Goal: Task Accomplishment & Management: Manage account settings

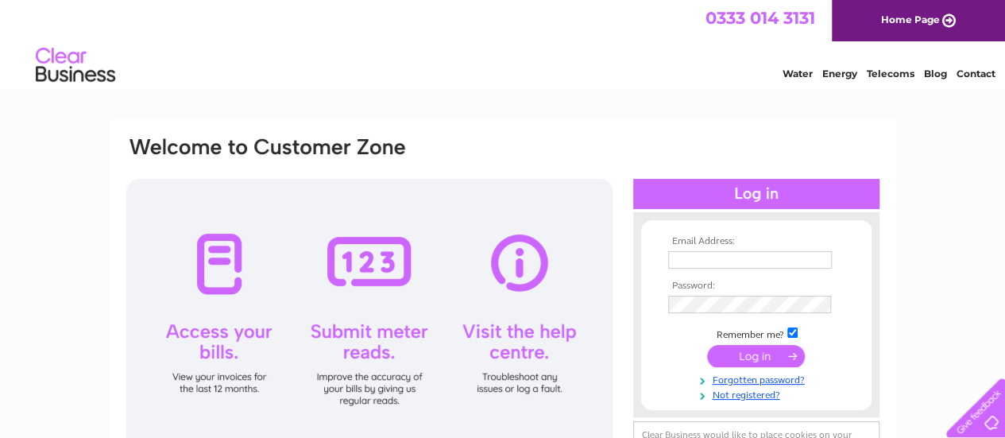
click at [712, 257] on input "text" at bounding box center [750, 259] width 164 height 17
type input "[EMAIL_ADDRESS][DOMAIN_NAME]"
click at [754, 360] on input "submit" at bounding box center [756, 356] width 98 height 22
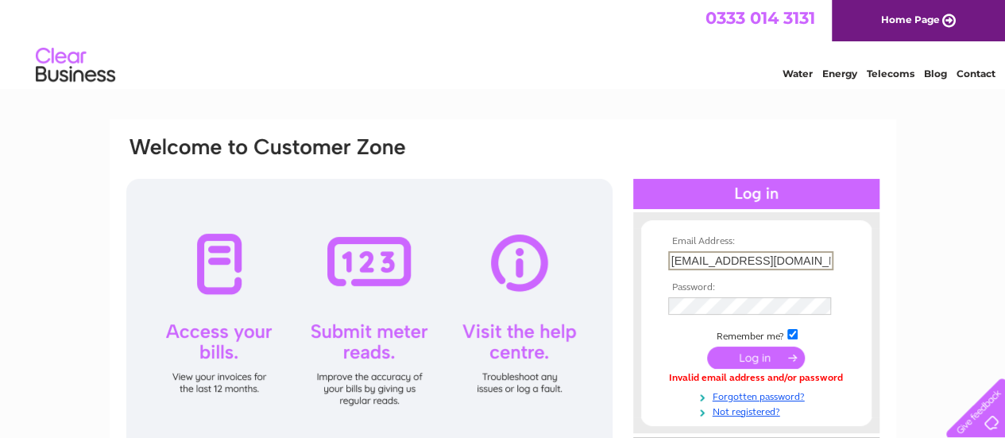
drag, startPoint x: 817, startPoint y: 258, endPoint x: 631, endPoint y: 255, distance: 185.9
click at [631, 255] on div "Email Address: info@movebetterphysio.com Password:" at bounding box center [503, 323] width 756 height 376
type input "[EMAIL_ADDRESS][DOMAIN_NAME]"
click at [707, 347] on input "submit" at bounding box center [756, 358] width 98 height 22
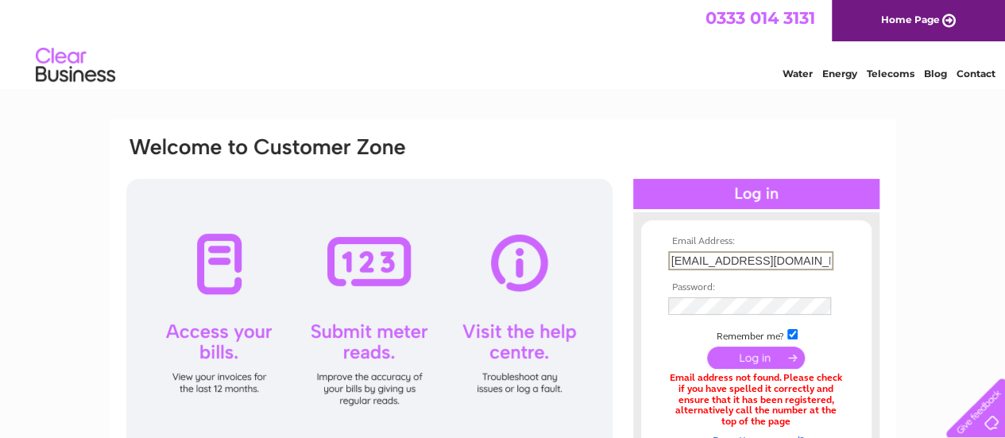
drag, startPoint x: 828, startPoint y: 260, endPoint x: 638, endPoint y: 272, distance: 191.1
click at [638, 272] on div "Email Address: [EMAIL_ADDRESS][DOMAIN_NAME] Password:" at bounding box center [756, 345] width 246 height 234
type input "[EMAIL_ADDRESS][DOMAIN_NAME]"
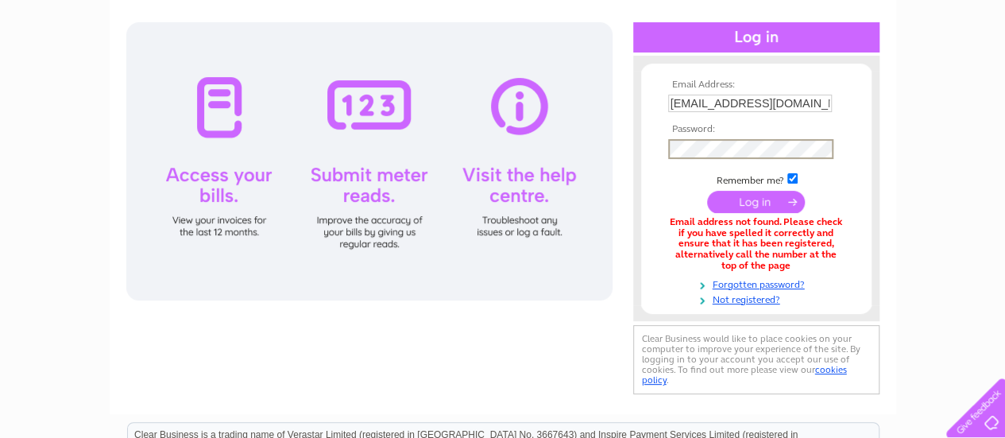
scroll to position [157, 0]
click at [707, 190] on input "submit" at bounding box center [756, 201] width 98 height 22
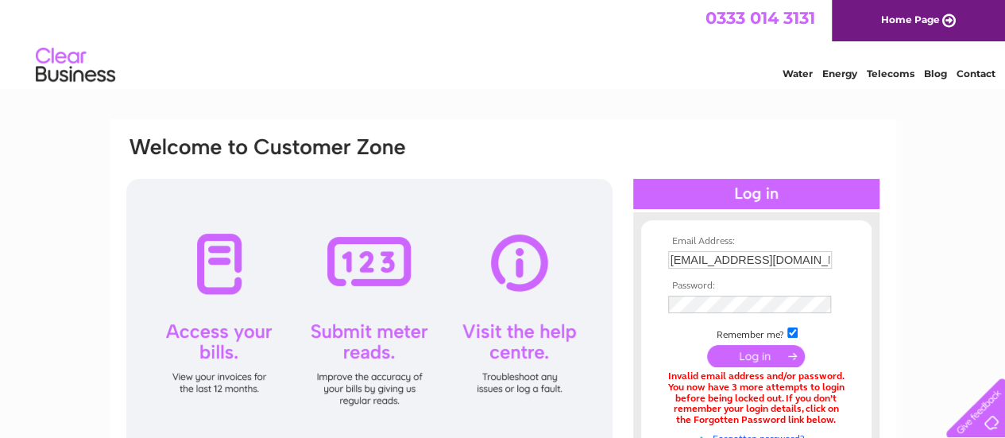
scroll to position [104, 0]
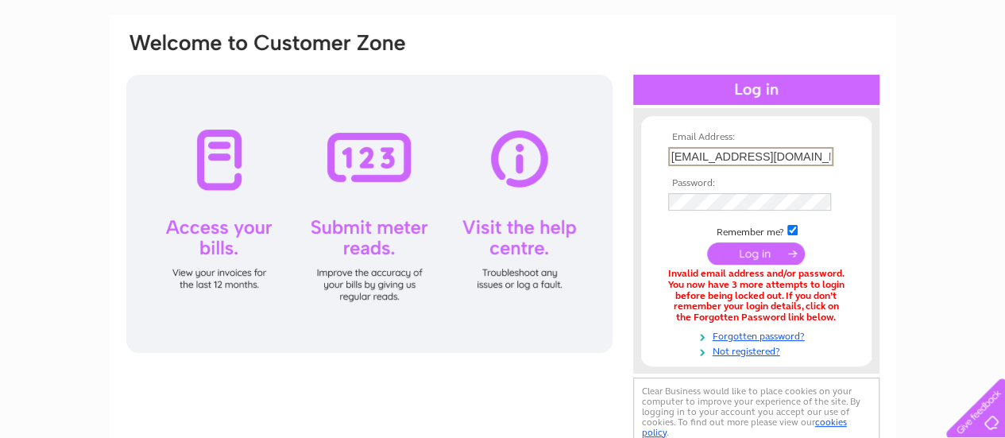
drag, startPoint x: 817, startPoint y: 155, endPoint x: 562, endPoint y: 145, distance: 255.1
click at [562, 145] on div "Email Address: info@movebetterphysio.com Password:" at bounding box center [503, 240] width 756 height 419
type input "i"
click at [774, 336] on link "Forgotten password?" at bounding box center [758, 334] width 180 height 15
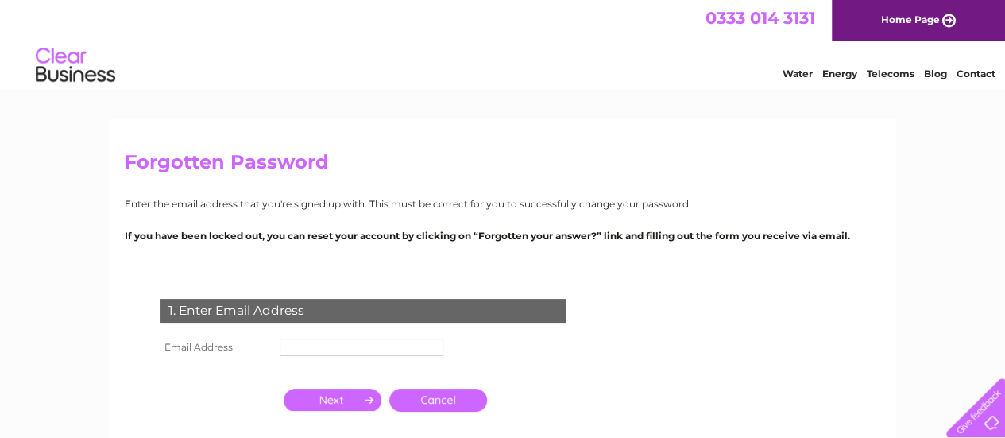
click at [327, 349] on input "text" at bounding box center [362, 346] width 164 height 17
type input "[EMAIL_ADDRESS][DOMAIN_NAME]"
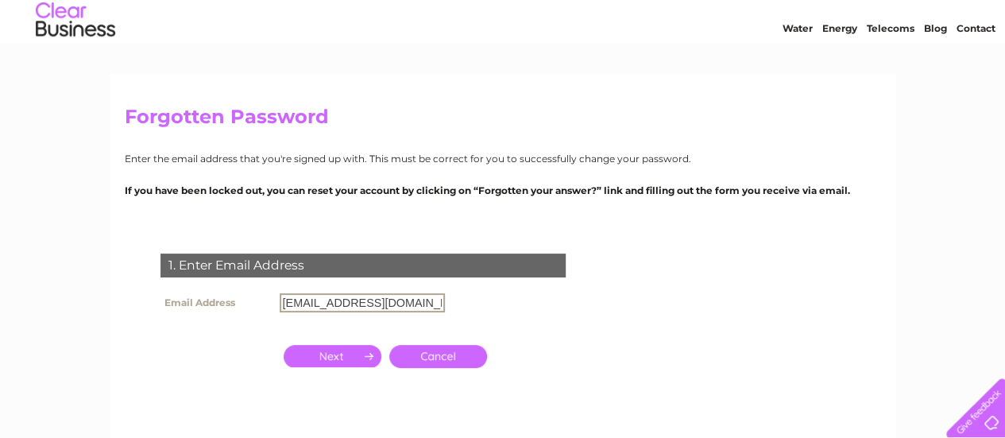
scroll to position [46, 0]
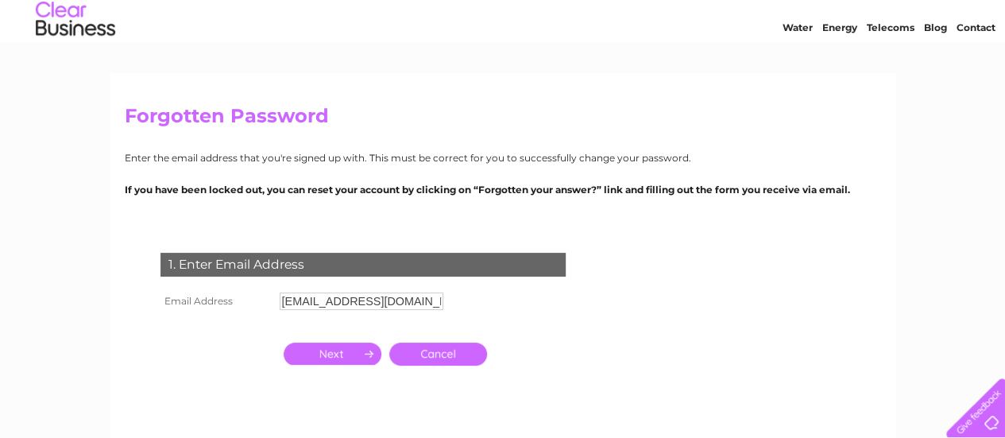
click at [356, 357] on input "button" at bounding box center [333, 353] width 98 height 22
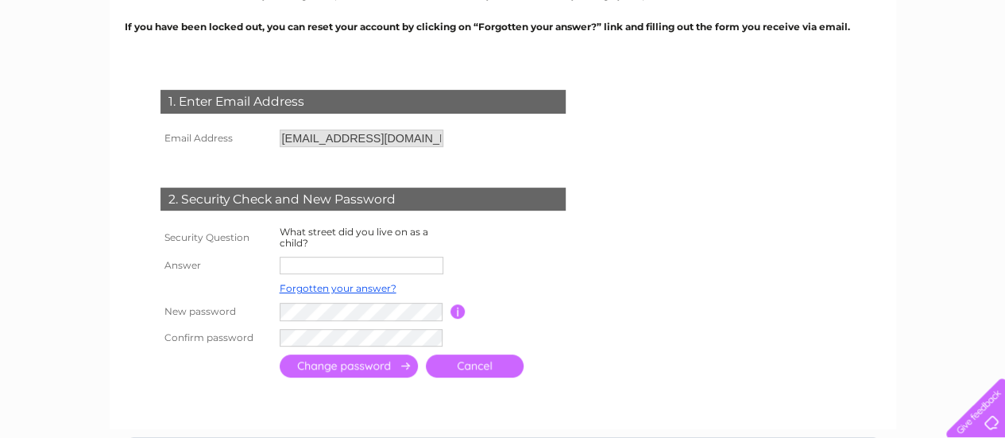
scroll to position [210, 0]
